Goal: Browse casually

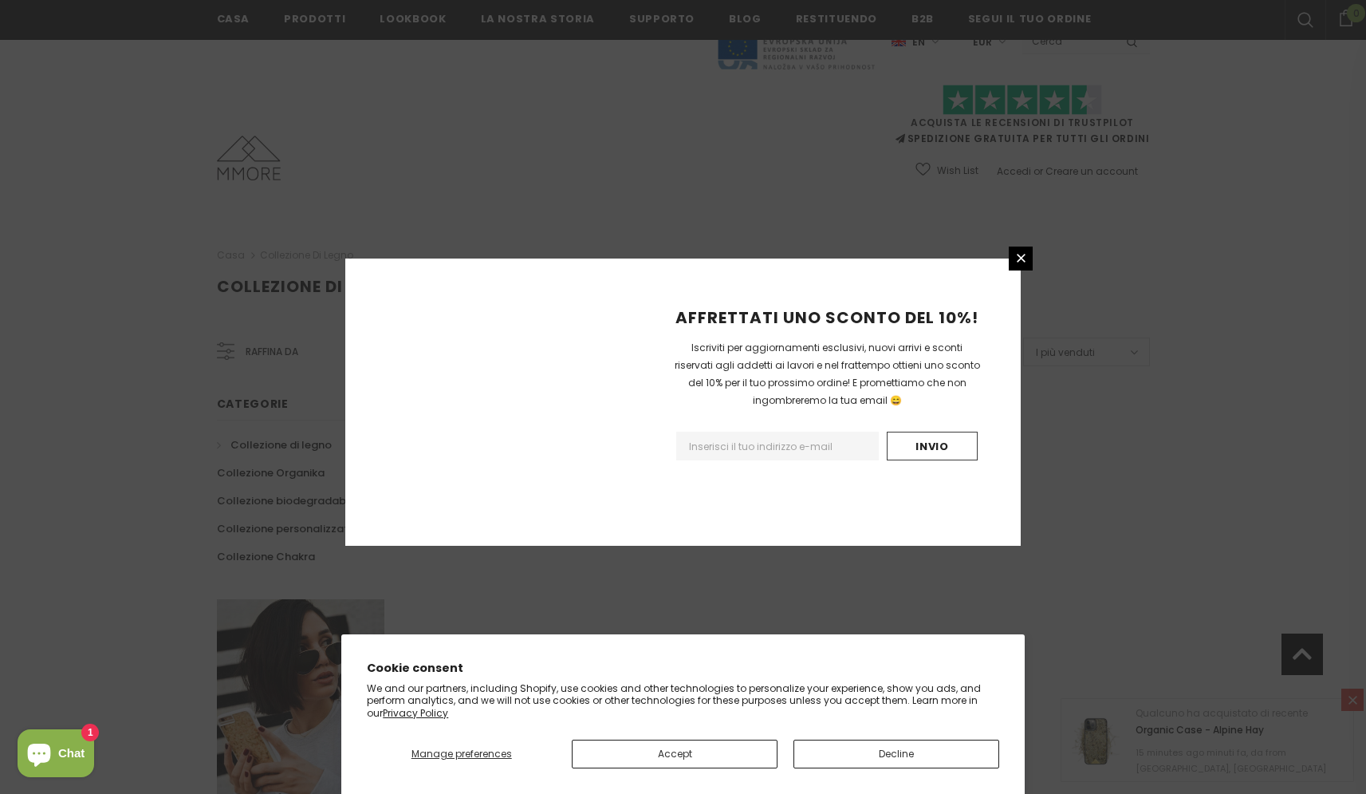
scroll to position [842, 0]
